Goal: Information Seeking & Learning: Learn about a topic

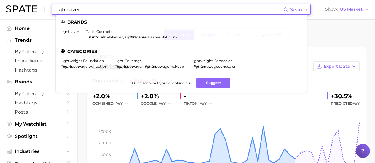
scroll to position [267, 0]
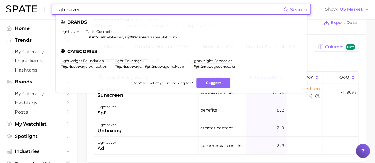
click at [179, 9] on input "lightsaver" at bounding box center [170, 9] width 228 height 10
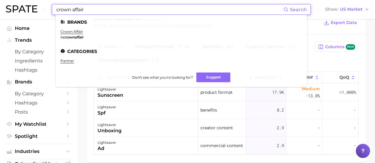
click at [78, 34] on li "crown affair # crownaffair" at bounding box center [71, 34] width 23 height 10
click at [74, 31] on link "crown affair" at bounding box center [71, 31] width 23 height 4
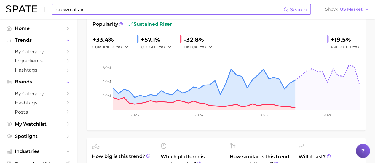
scroll to position [59, 0]
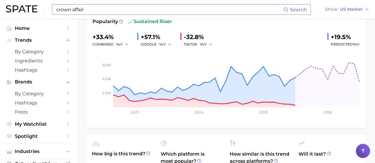
click at [214, 15] on div "crown affair Search Show US Market" at bounding box center [187, 9] width 363 height 19
click at [211, 10] on input "crown affair" at bounding box center [170, 9] width 228 height 10
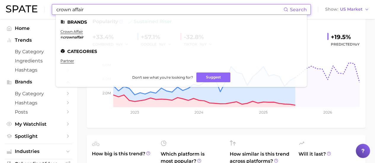
click at [212, 10] on input "crown affair" at bounding box center [170, 9] width 228 height 10
click at [212, 9] on input "crown affair" at bounding box center [170, 9] width 228 height 10
click at [212, 10] on input "crown affair" at bounding box center [170, 9] width 228 height 10
click at [209, 9] on input "crown affair" at bounding box center [170, 9] width 228 height 10
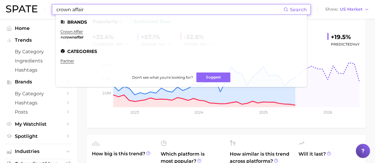
click at [209, 9] on input "crown affair" at bounding box center [170, 9] width 228 height 10
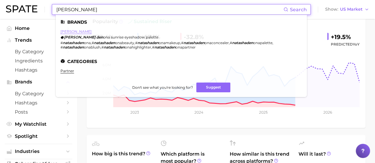
click at [84, 31] on link "natasha denona" at bounding box center [75, 31] width 31 height 4
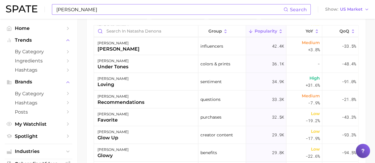
scroll to position [385, 0]
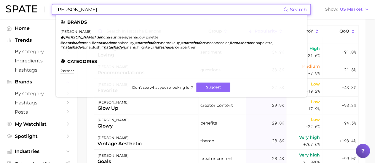
click at [114, 9] on input "natasha den" at bounding box center [170, 9] width 228 height 10
click at [113, 9] on input "natasha den" at bounding box center [170, 9] width 228 height 10
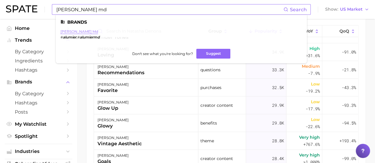
click at [79, 30] on link "alumier md" at bounding box center [79, 31] width 38 height 4
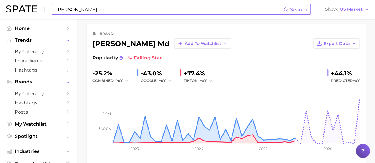
scroll to position [30, 0]
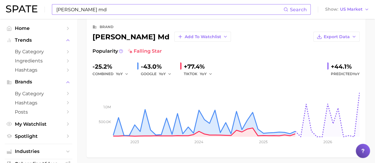
click at [157, 11] on input "alumier md" at bounding box center [170, 9] width 228 height 10
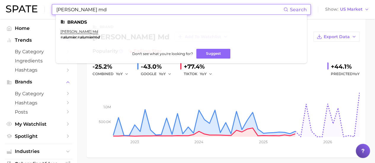
click at [157, 10] on input "alumier md" at bounding box center [170, 9] width 228 height 10
click at [157, 9] on input "alumier md" at bounding box center [170, 9] width 228 height 10
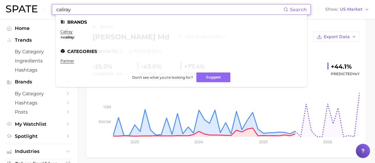
click at [63, 35] on em "caliray" at bounding box center [68, 37] width 11 height 4
click at [63, 32] on link "caliray" at bounding box center [66, 31] width 12 height 4
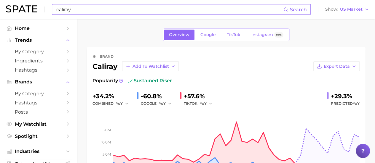
click at [113, 10] on input "caliray" at bounding box center [170, 9] width 228 height 10
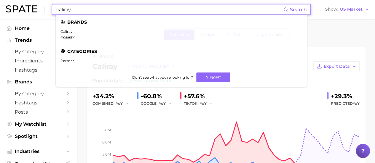
click at [113, 10] on input "caliray" at bounding box center [170, 9] width 228 height 10
click at [112, 10] on input "caliray" at bounding box center [170, 9] width 228 height 10
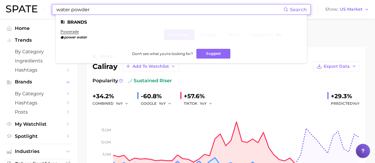
click at [105, 9] on input "water powder" at bounding box center [170, 9] width 228 height 10
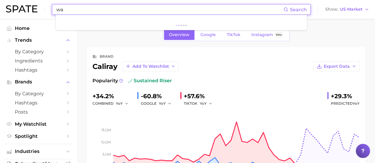
type input "w"
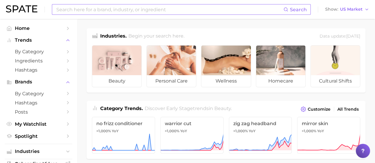
click at [114, 11] on input at bounding box center [170, 9] width 228 height 10
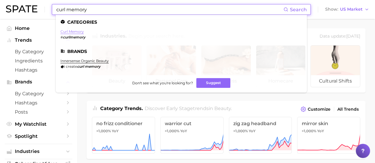
type input "curl memory"
click at [73, 31] on link "curl memory" at bounding box center [71, 31] width 23 height 4
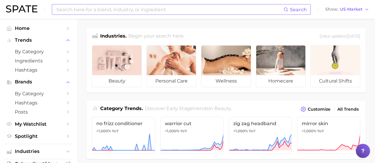
click at [150, 10] on input at bounding box center [170, 9] width 228 height 10
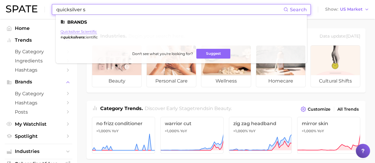
type input "quicksilver s"
click at [92, 32] on link "quicksilver scientific" at bounding box center [78, 31] width 36 height 4
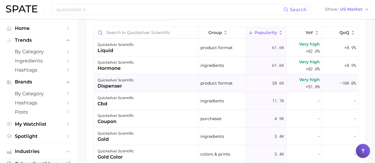
scroll to position [326, 0]
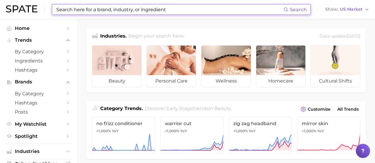
click at [173, 9] on input at bounding box center [170, 9] width 228 height 10
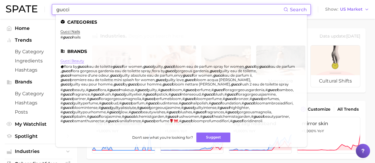
type input "gucci"
click at [75, 62] on link "gucci beauty" at bounding box center [72, 61] width 24 height 4
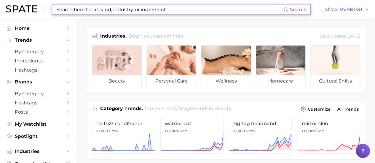
click at [145, 7] on input at bounding box center [170, 9] width 228 height 10
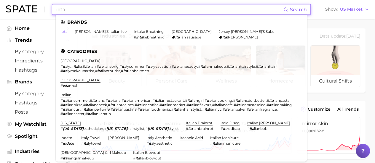
type input "iota"
click at [64, 32] on link "iota" at bounding box center [63, 31] width 7 height 4
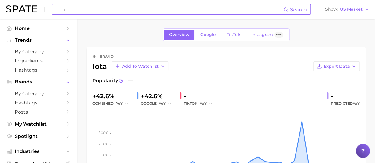
click at [116, 13] on input "iota" at bounding box center [170, 9] width 228 height 10
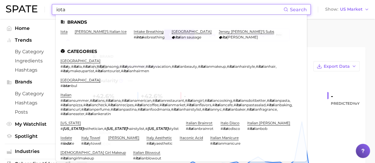
click at [116, 13] on input "iota" at bounding box center [170, 9] width 228 height 10
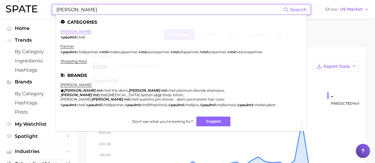
type input "[PERSON_NAME]"
click at [77, 32] on link "[PERSON_NAME]" at bounding box center [75, 31] width 31 height 4
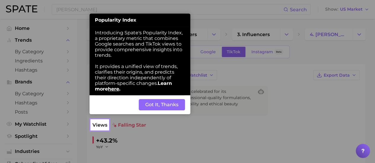
click at [157, 106] on button "Got It, Thanks" at bounding box center [162, 104] width 46 height 11
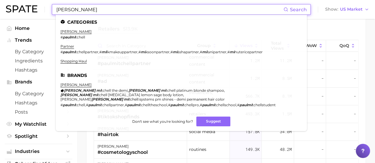
click at [149, 14] on input "[PERSON_NAME]" at bounding box center [170, 9] width 228 height 10
click at [160, 10] on input "[PERSON_NAME]" at bounding box center [170, 9] width 228 height 10
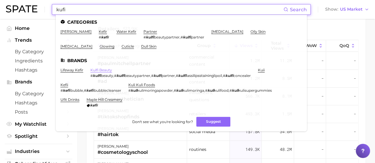
type input "kufi"
click at [103, 69] on link "kulfi beauty" at bounding box center [101, 70] width 22 height 4
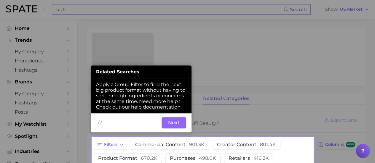
scroll to position [168, 0]
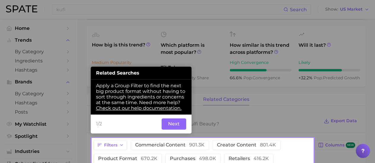
click at [248, 23] on div at bounding box center [202, 69] width 221 height 138
click at [169, 122] on button "Next" at bounding box center [174, 124] width 25 height 11
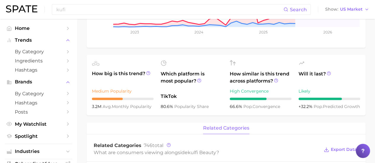
scroll to position [148, 0]
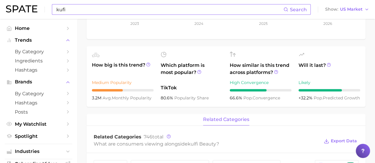
click at [109, 4] on input "kufi" at bounding box center [170, 9] width 228 height 10
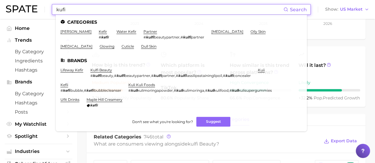
click at [109, 4] on input "kufi" at bounding box center [170, 9] width 228 height 10
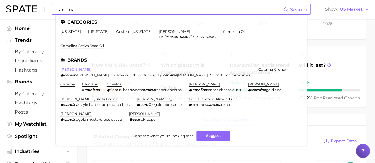
click at [85, 67] on link "[PERSON_NAME]" at bounding box center [75, 69] width 31 height 4
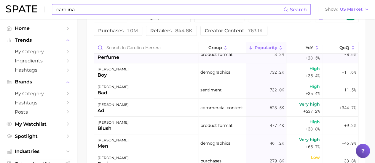
scroll to position [148, 0]
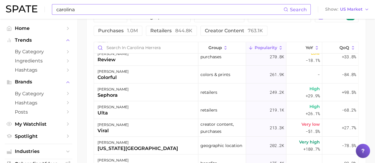
click at [84, 6] on input "carolina" at bounding box center [170, 9] width 228 height 10
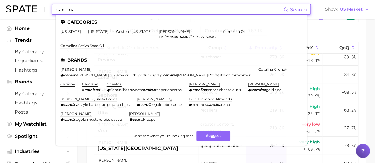
click at [85, 6] on input "carolina" at bounding box center [170, 9] width 228 height 10
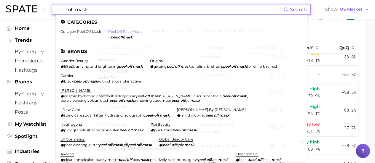
type input "peel off mask"
click at [126, 31] on link "peel off face mask" at bounding box center [124, 31] width 33 height 4
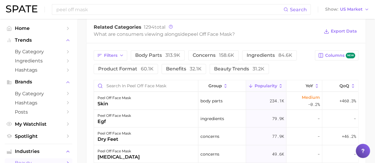
scroll to position [267, 0]
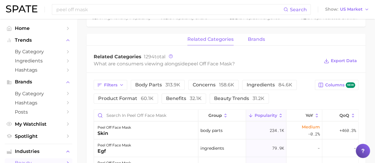
click at [254, 39] on span "brands" at bounding box center [256, 39] width 17 height 5
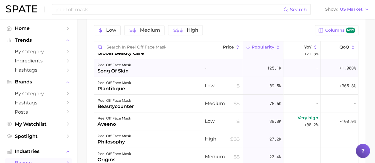
scroll to position [30, 0]
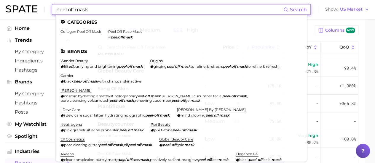
click at [109, 12] on input "peel off mask" at bounding box center [170, 9] width 228 height 10
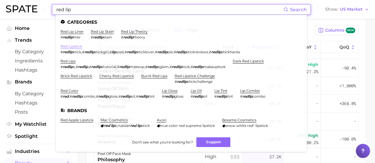
type input "red lip"
click at [72, 46] on link "red lipstick" at bounding box center [71, 46] width 22 height 4
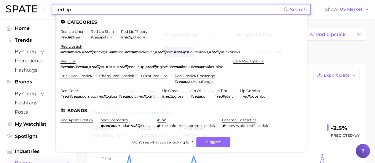
click at [101, 7] on input "red lip" at bounding box center [170, 9] width 228 height 10
click at [72, 61] on link "red lips" at bounding box center [67, 61] width 15 height 4
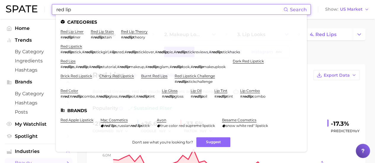
click at [92, 12] on input "red lip" at bounding box center [170, 9] width 228 height 10
click at [82, 31] on link "red lip liner" at bounding box center [71, 31] width 23 height 4
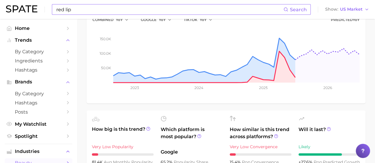
scroll to position [119, 0]
